Goal: Check status: Check status

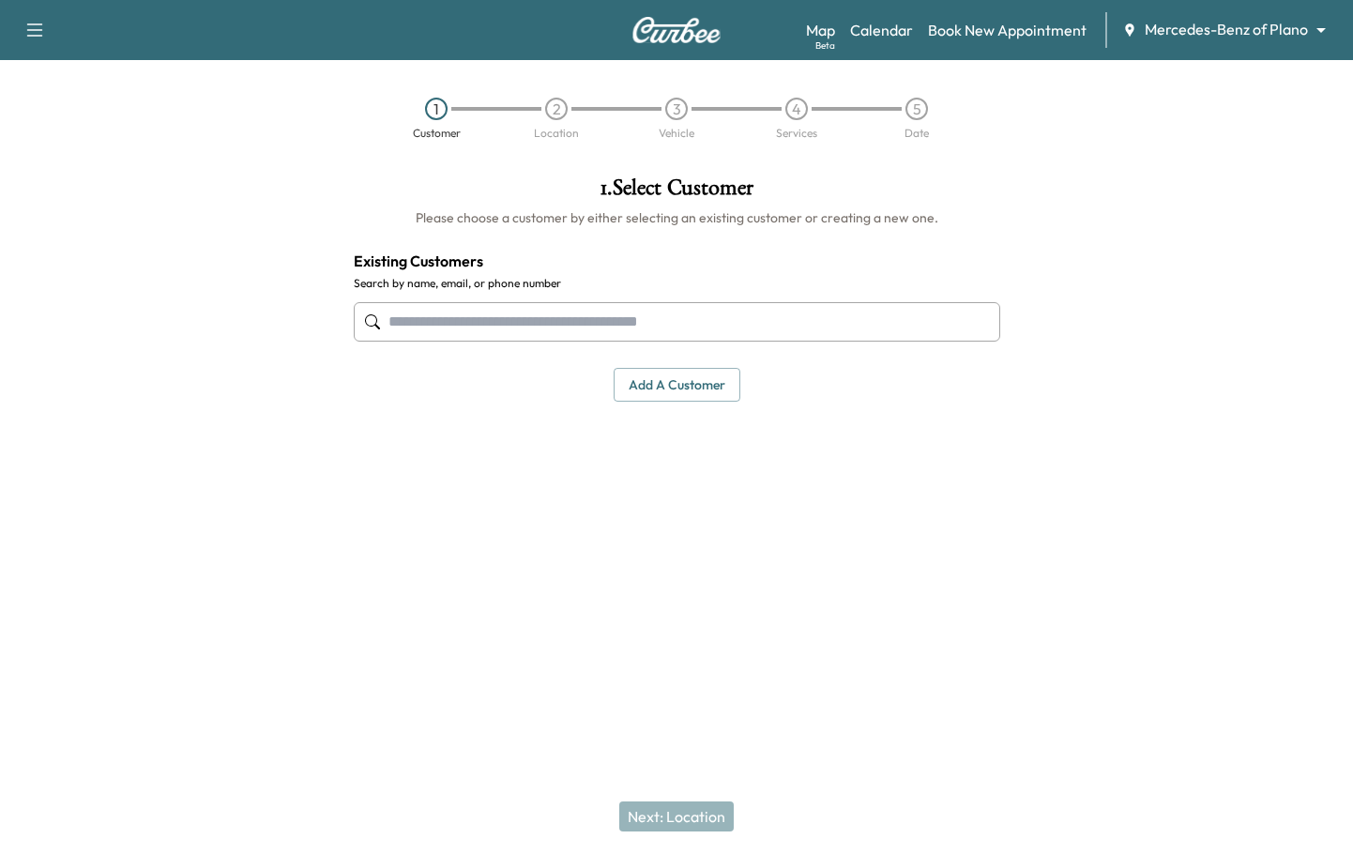
click at [1177, 36] on body "Support Log Out Map Beta Calendar Book New Appointment Mercedes-Benz of Plano *…" at bounding box center [676, 427] width 1353 height 854
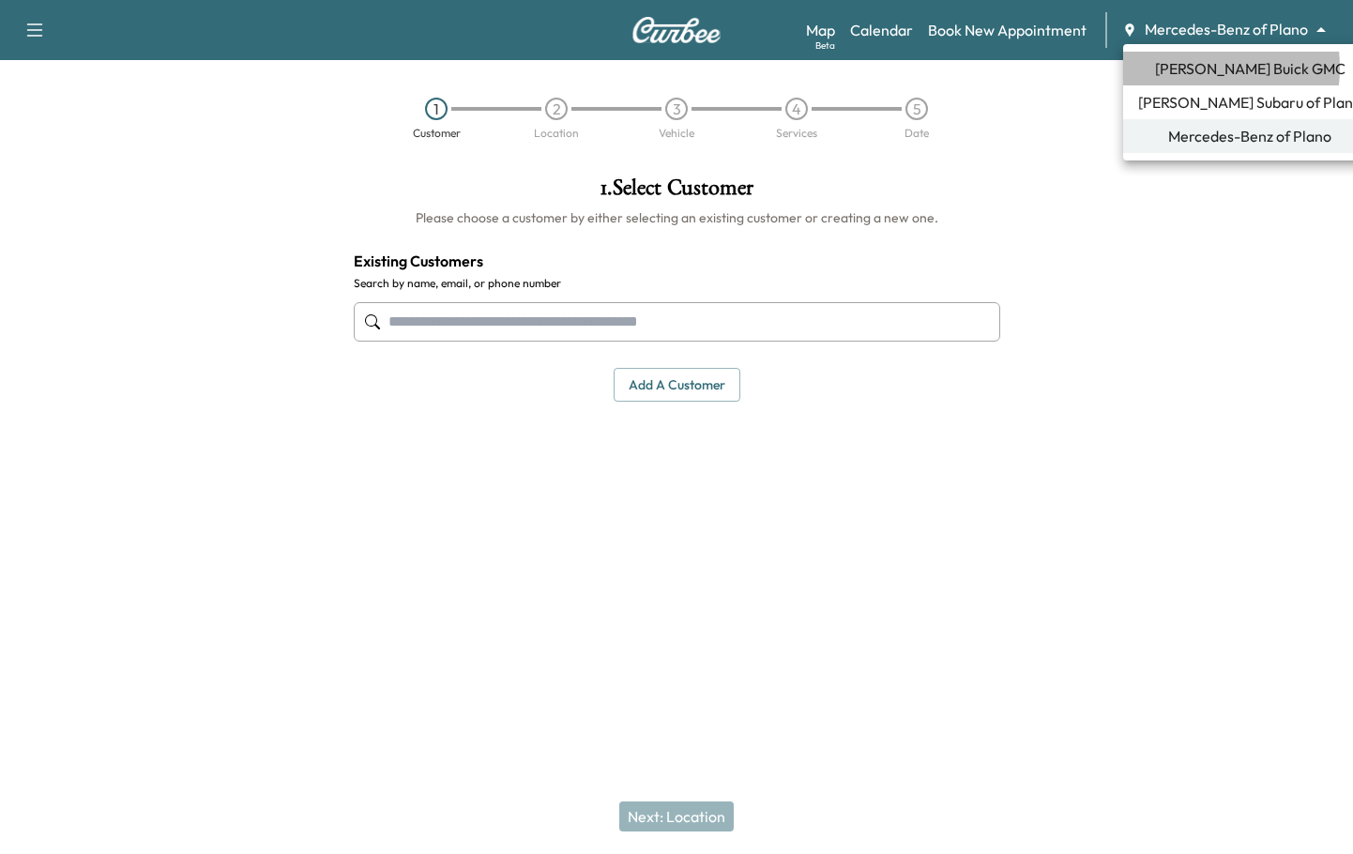
click at [1178, 68] on span "[PERSON_NAME] Buick GMC" at bounding box center [1250, 68] width 190 height 23
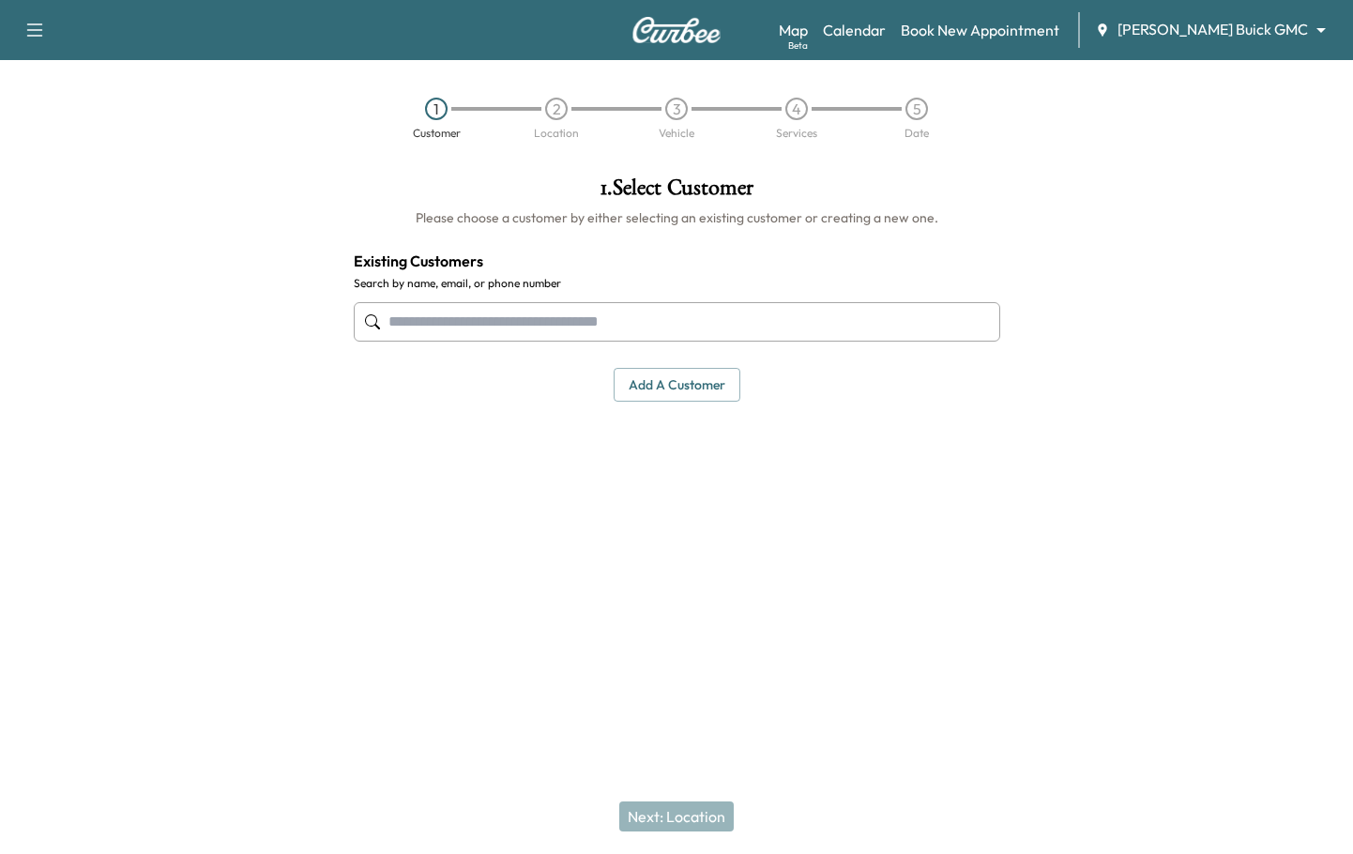
click at [566, 313] on input "text" at bounding box center [677, 321] width 646 height 39
drag, startPoint x: 566, startPoint y: 313, endPoint x: 1014, endPoint y: 100, distance: 496.4
click at [1044, 156] on div "Support Log Out Map Beta Calendar Book New Appointment [PERSON_NAME] Buick GMC …" at bounding box center [676, 427] width 1353 height 854
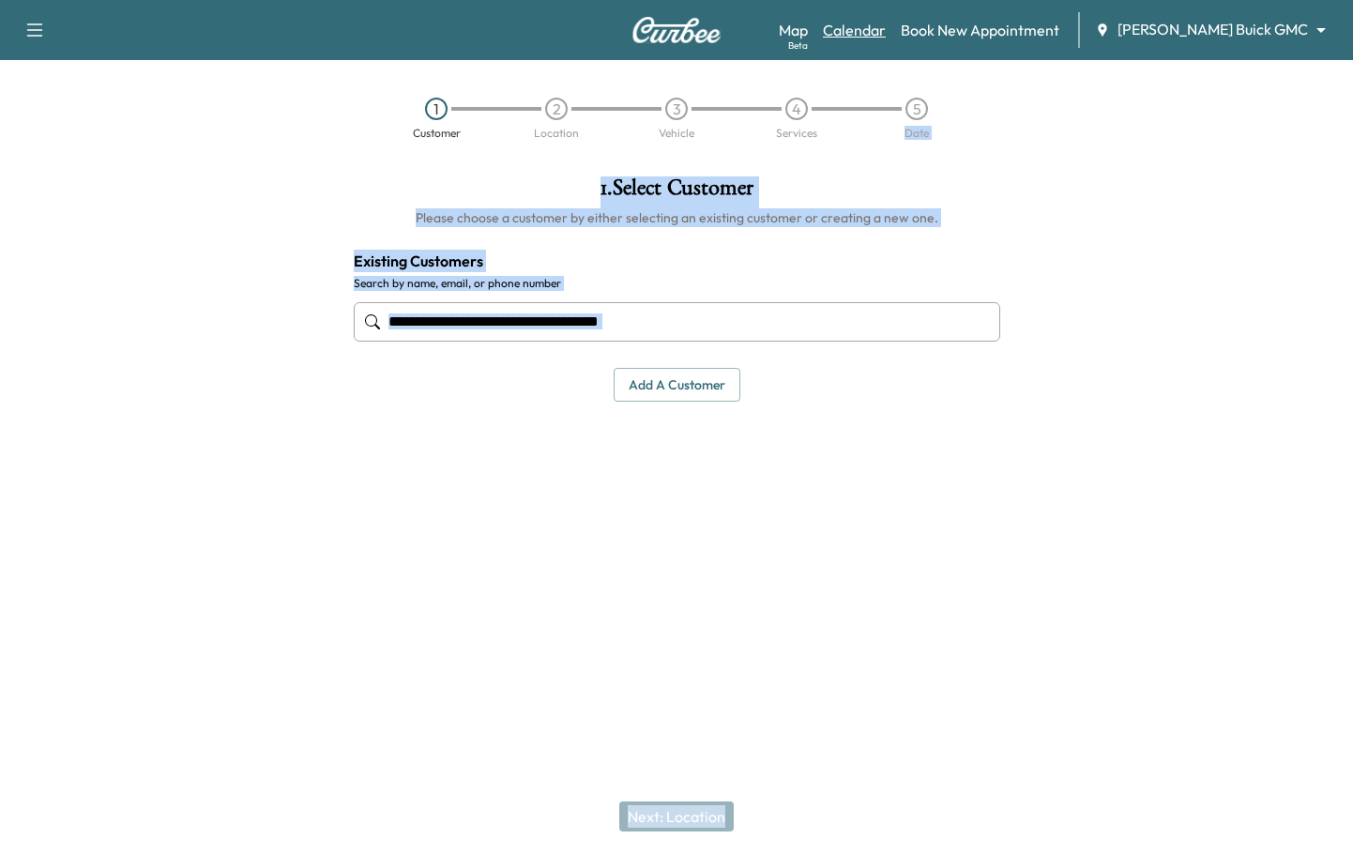
click at [886, 38] on link "Calendar" at bounding box center [854, 30] width 63 height 23
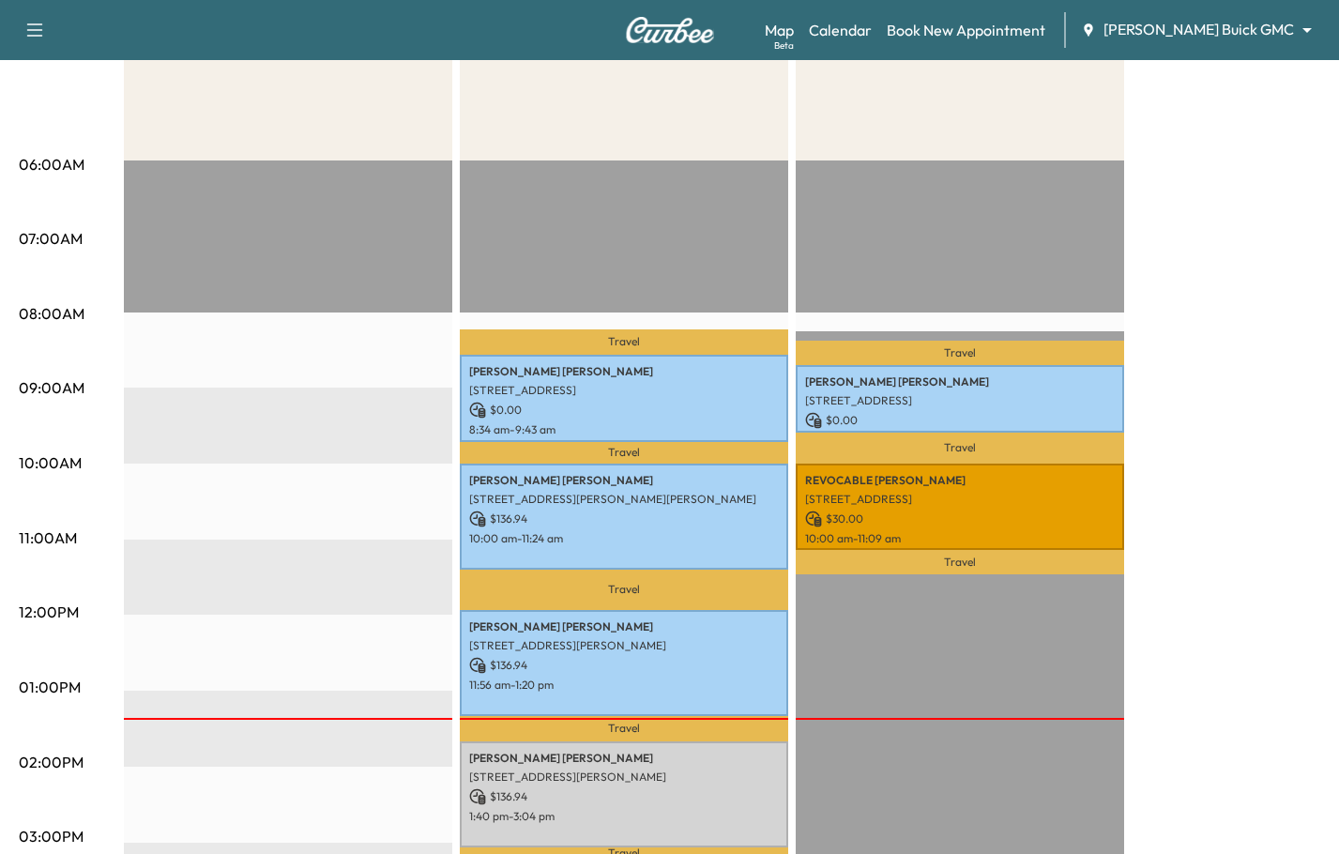
scroll to position [281, 0]
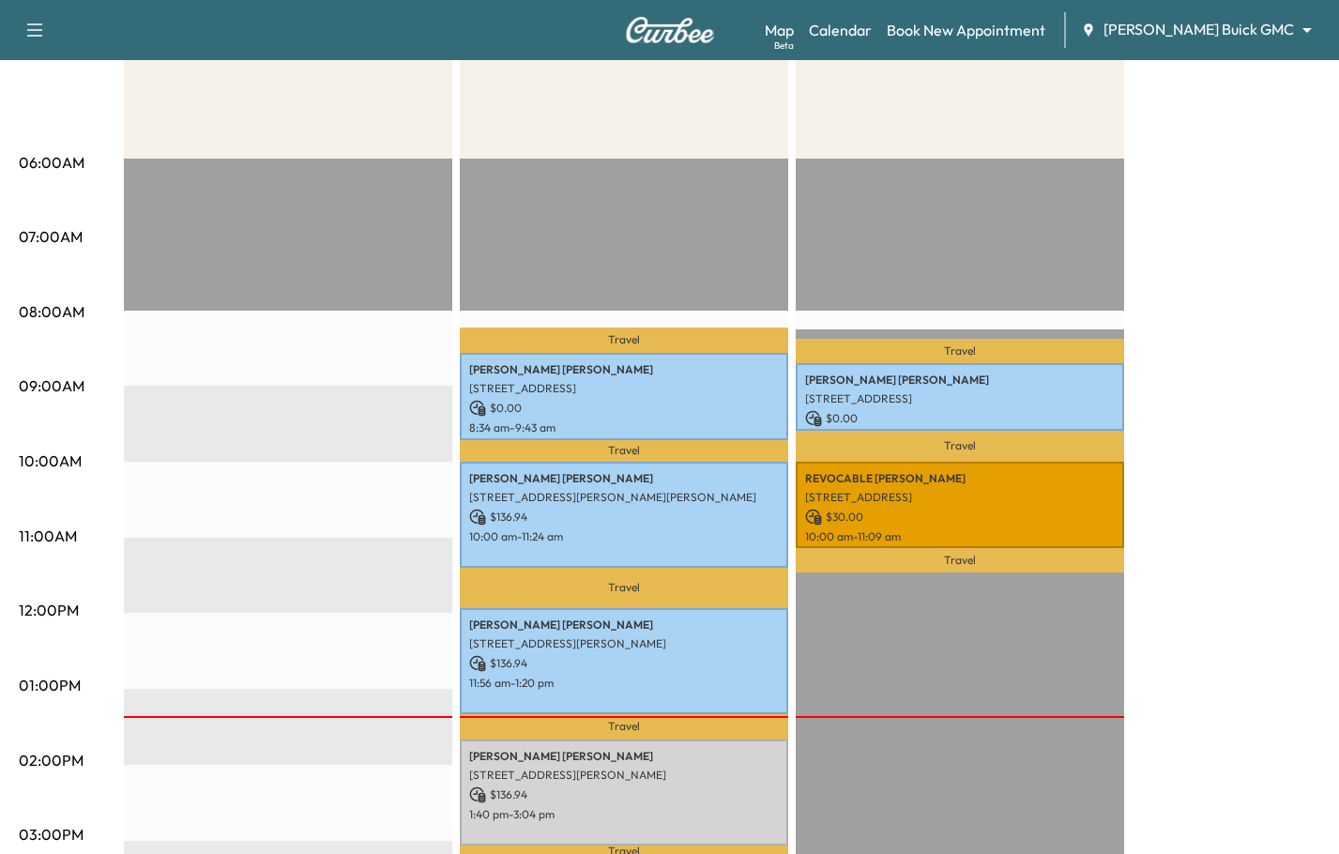
click at [1325, 35] on div "Support Log Out Map Beta Calendar Book New Appointment [PERSON_NAME] Buick GMC …" at bounding box center [669, 30] width 1339 height 60
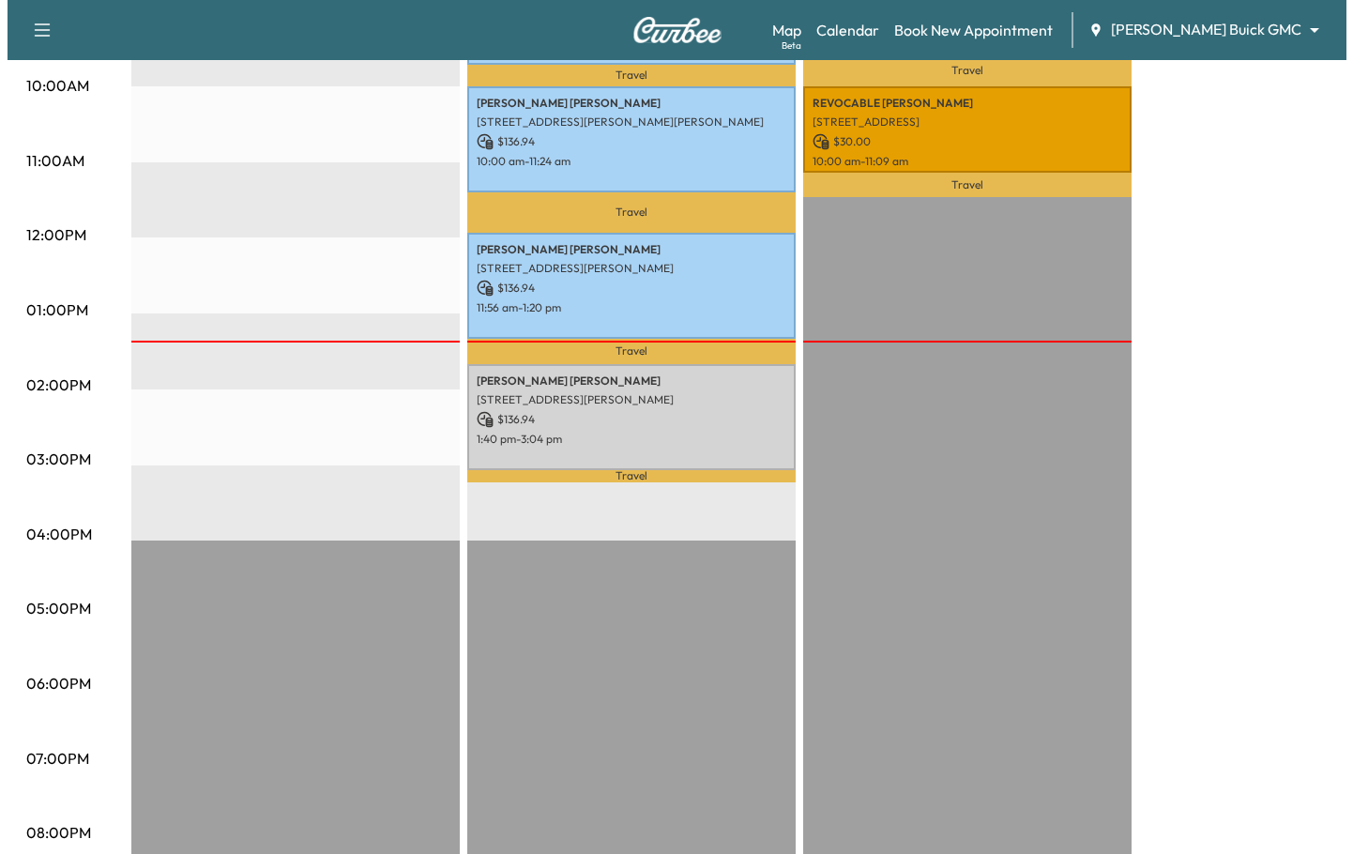
scroll to position [563, 0]
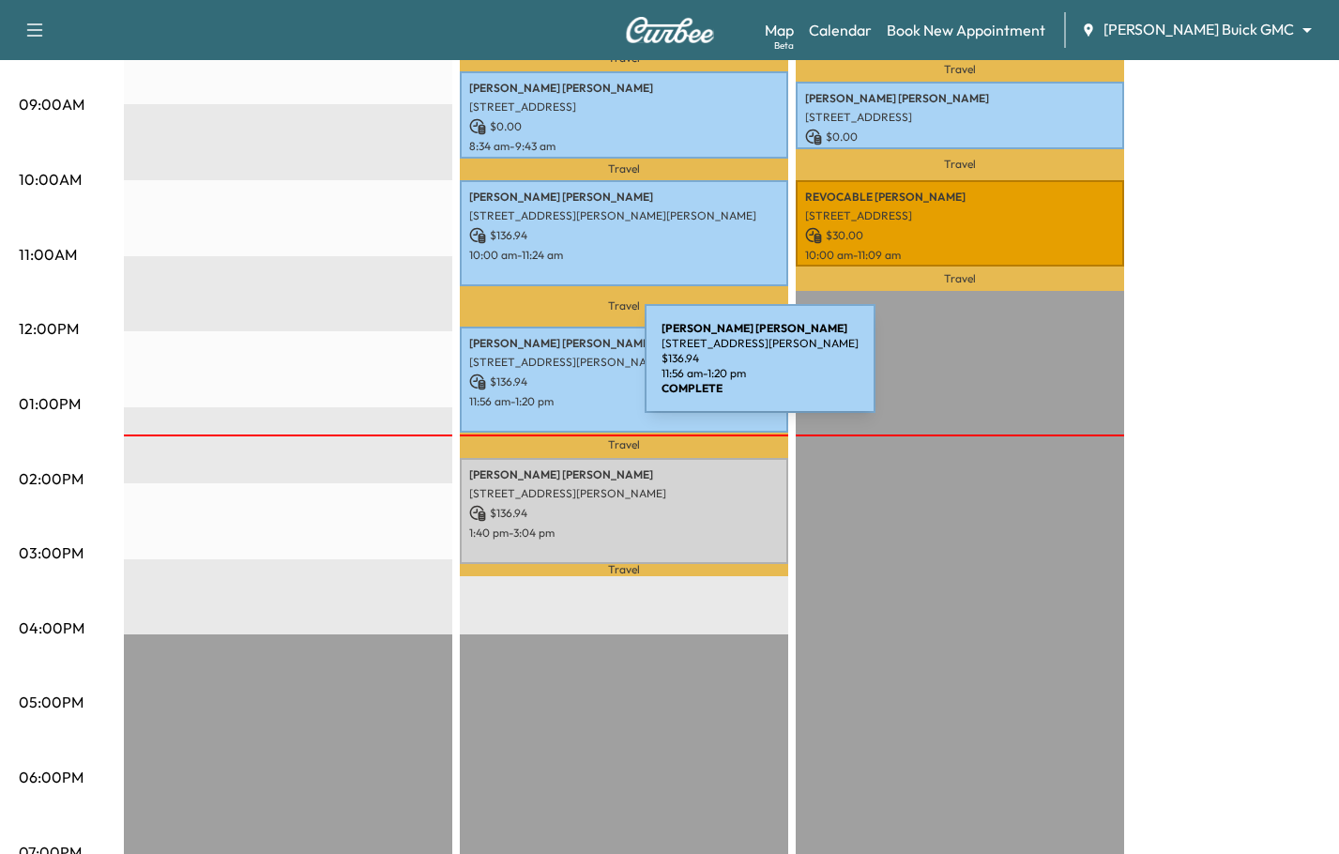
click at [504, 373] on p "$ 136.94" at bounding box center [624, 381] width 310 height 17
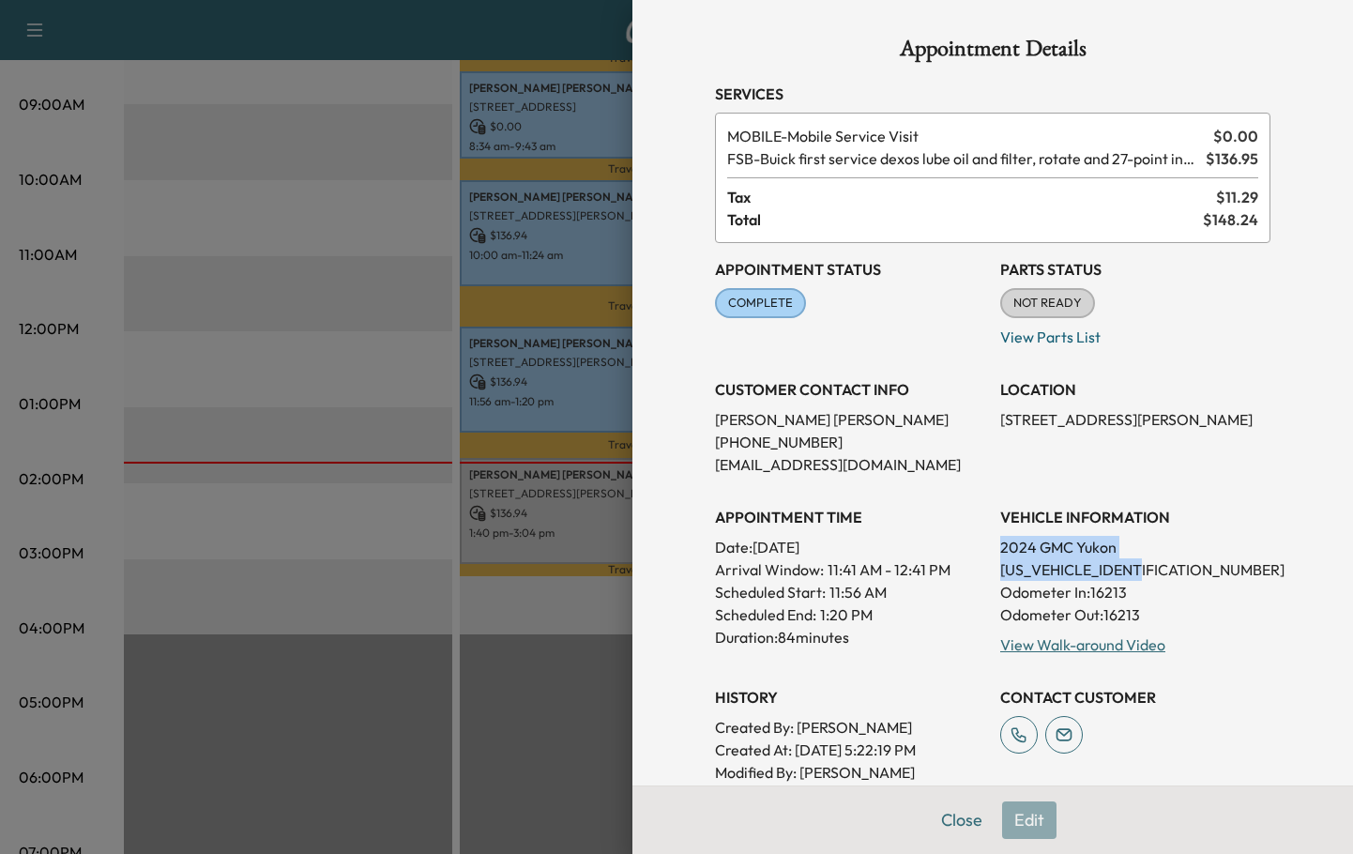
drag, startPoint x: 985, startPoint y: 542, endPoint x: 1139, endPoint y: 571, distance: 156.6
click at [1139, 571] on div "Appointment Status COMPLETE Mark as Not Ready Parts Status NOT READY Mark as Re…" at bounding box center [992, 524] width 555 height 563
click at [1214, 483] on div "Appointment Status COMPLETE Mark as Not Ready Parts Status NOT READY Mark as Re…" at bounding box center [992, 524] width 555 height 563
click at [1286, 602] on div "Appointment Details Services MOBILE - Mobile Service Visit $ 0.00 FSB - Buick f…" at bounding box center [992, 427] width 720 height 854
click at [1282, 602] on div "Appointment Details Services MOBILE - Mobile Service Visit $ 0.00 FSB - Buick f…" at bounding box center [992, 427] width 720 height 854
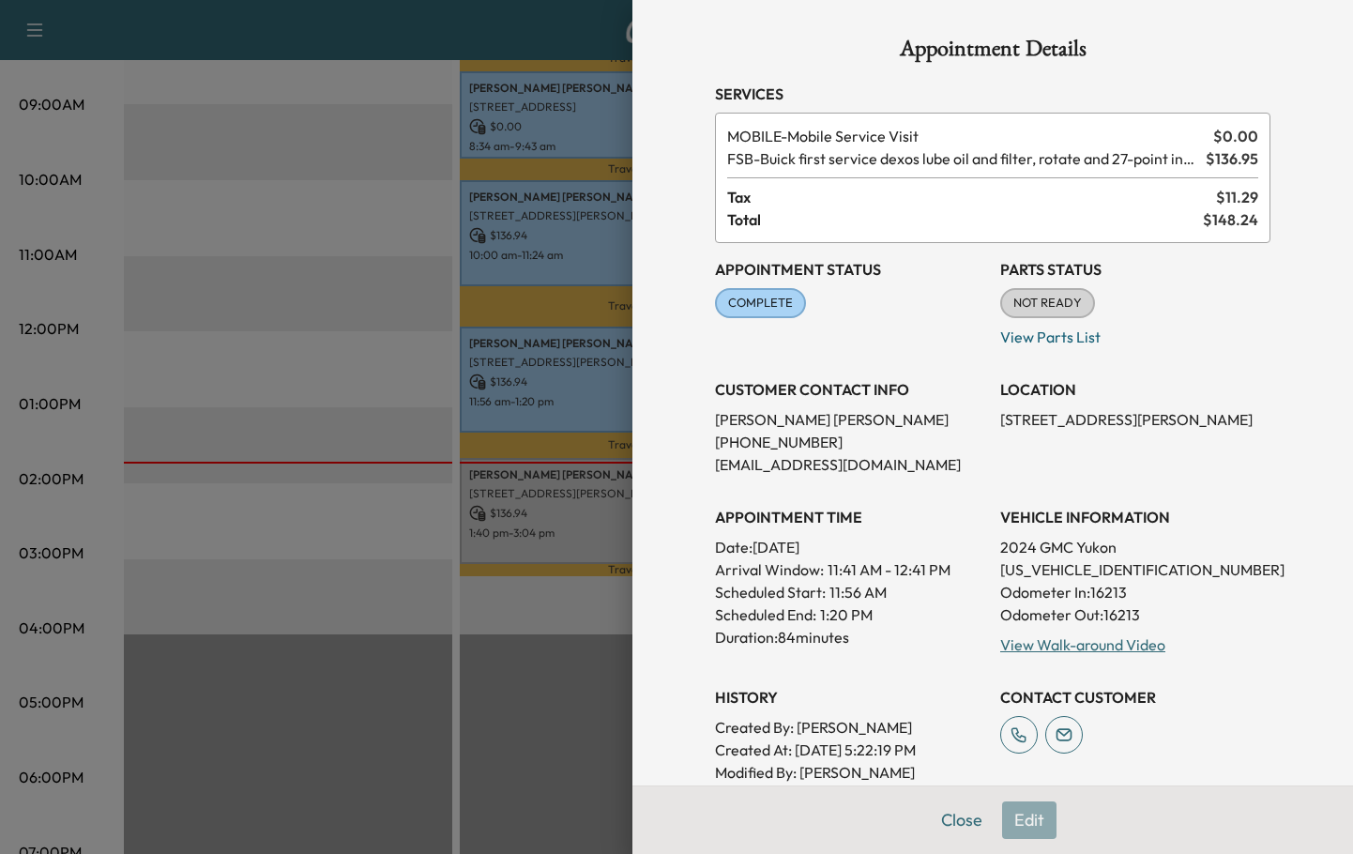
click at [1133, 537] on p "2024 GMC Yukon" at bounding box center [1135, 547] width 270 height 23
click at [1302, 597] on div "Appointment Details Services MOBILE - Mobile Service Visit $ 0.00 FSB - Buick f…" at bounding box center [992, 427] width 720 height 854
